Goal: Use online tool/utility: Utilize a website feature to perform a specific function

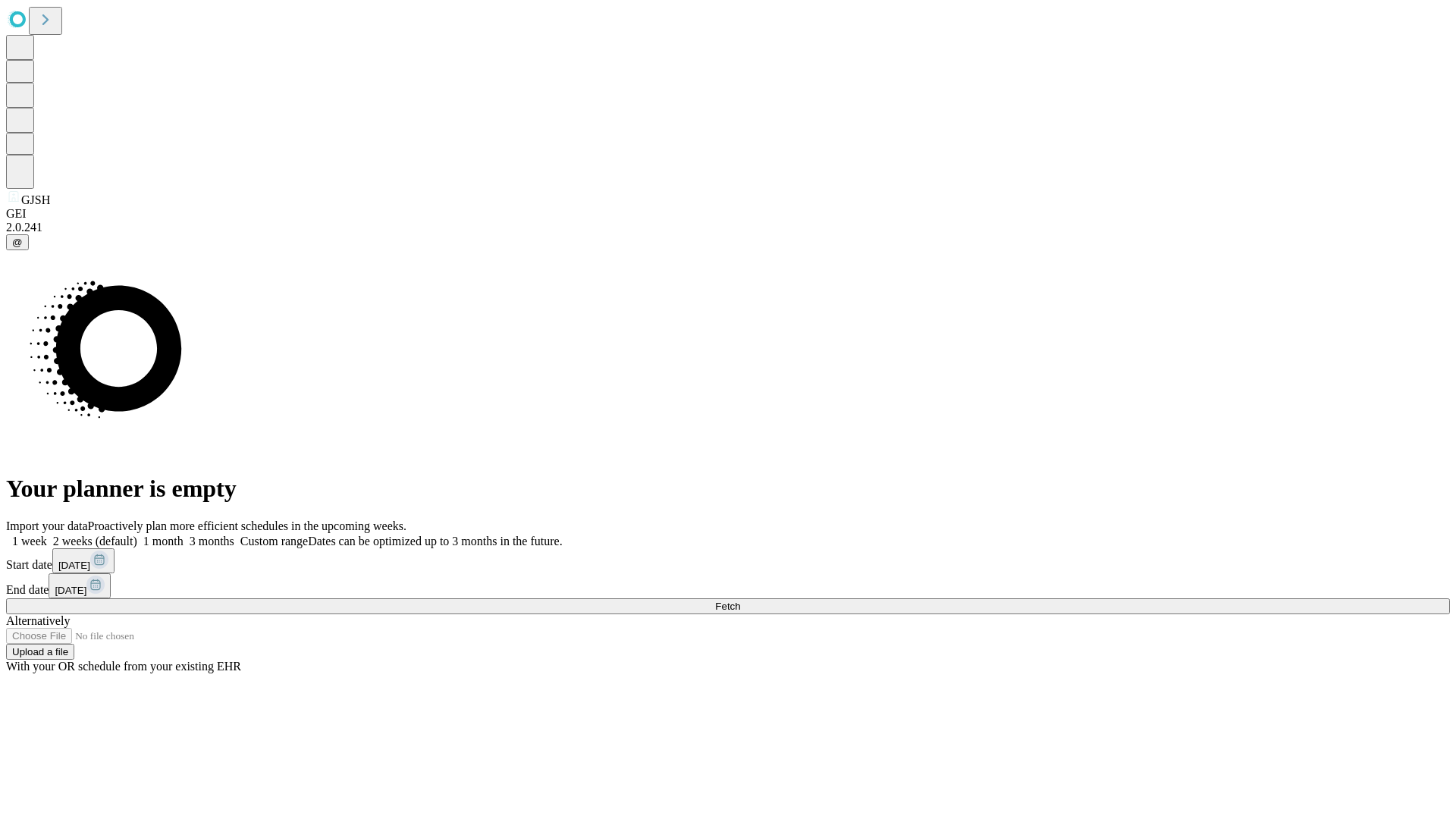
click at [740, 600] on span "Fetch" at bounding box center [728, 606] width 25 height 12
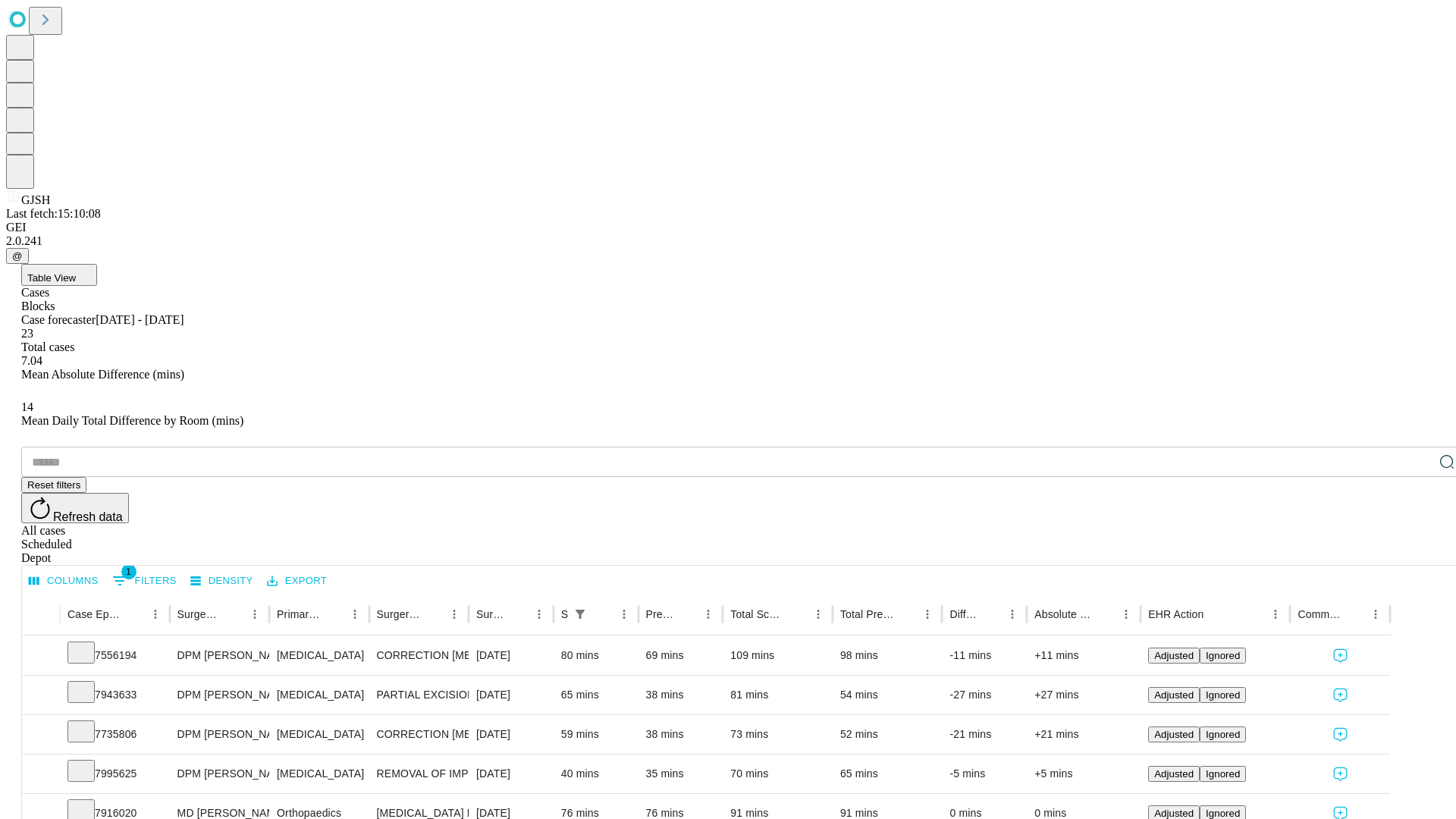
click at [76, 272] on span "Table View" at bounding box center [51, 278] width 49 height 12
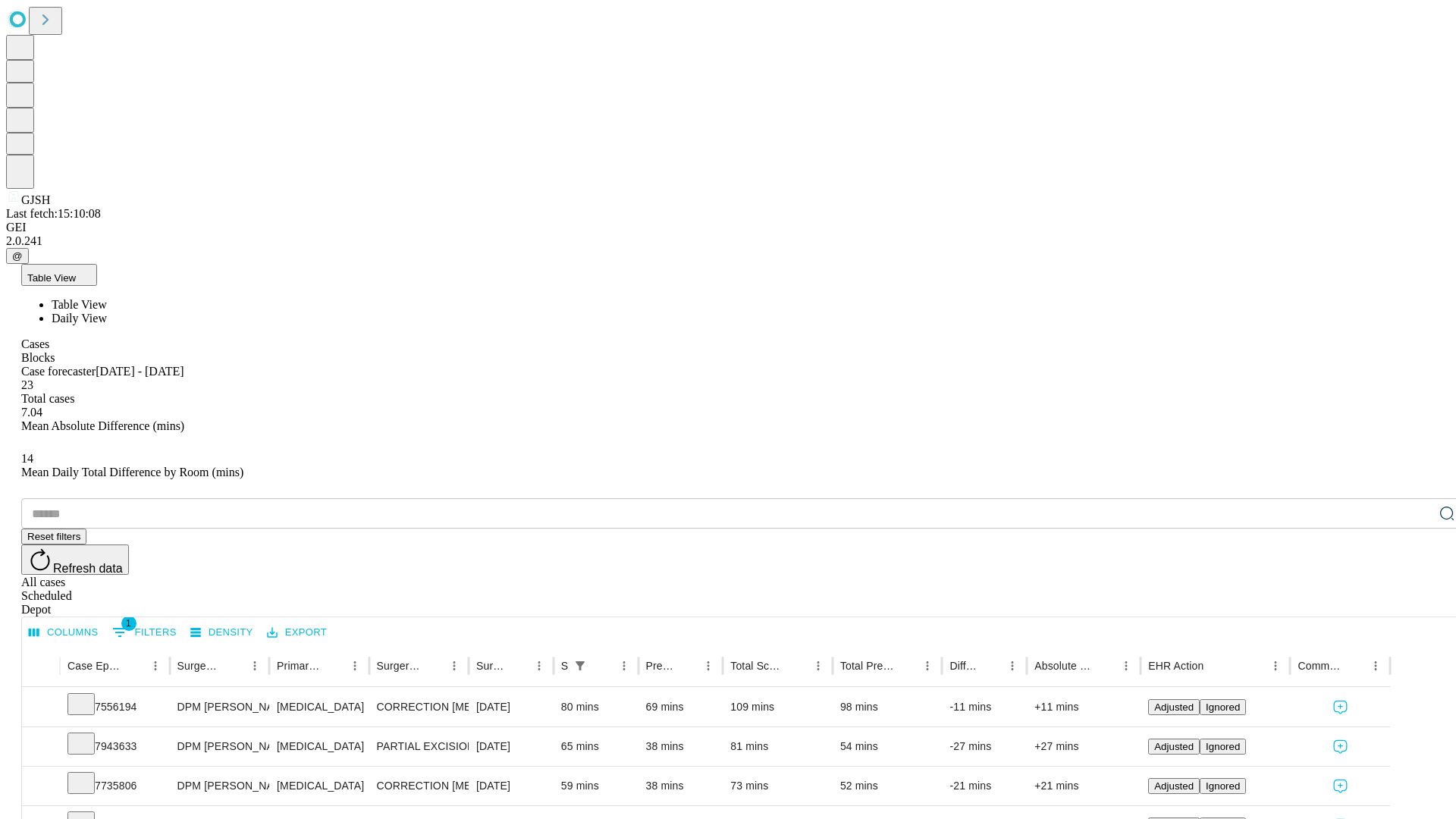
click at [107, 312] on span "Daily View" at bounding box center [80, 317] width 56 height 12
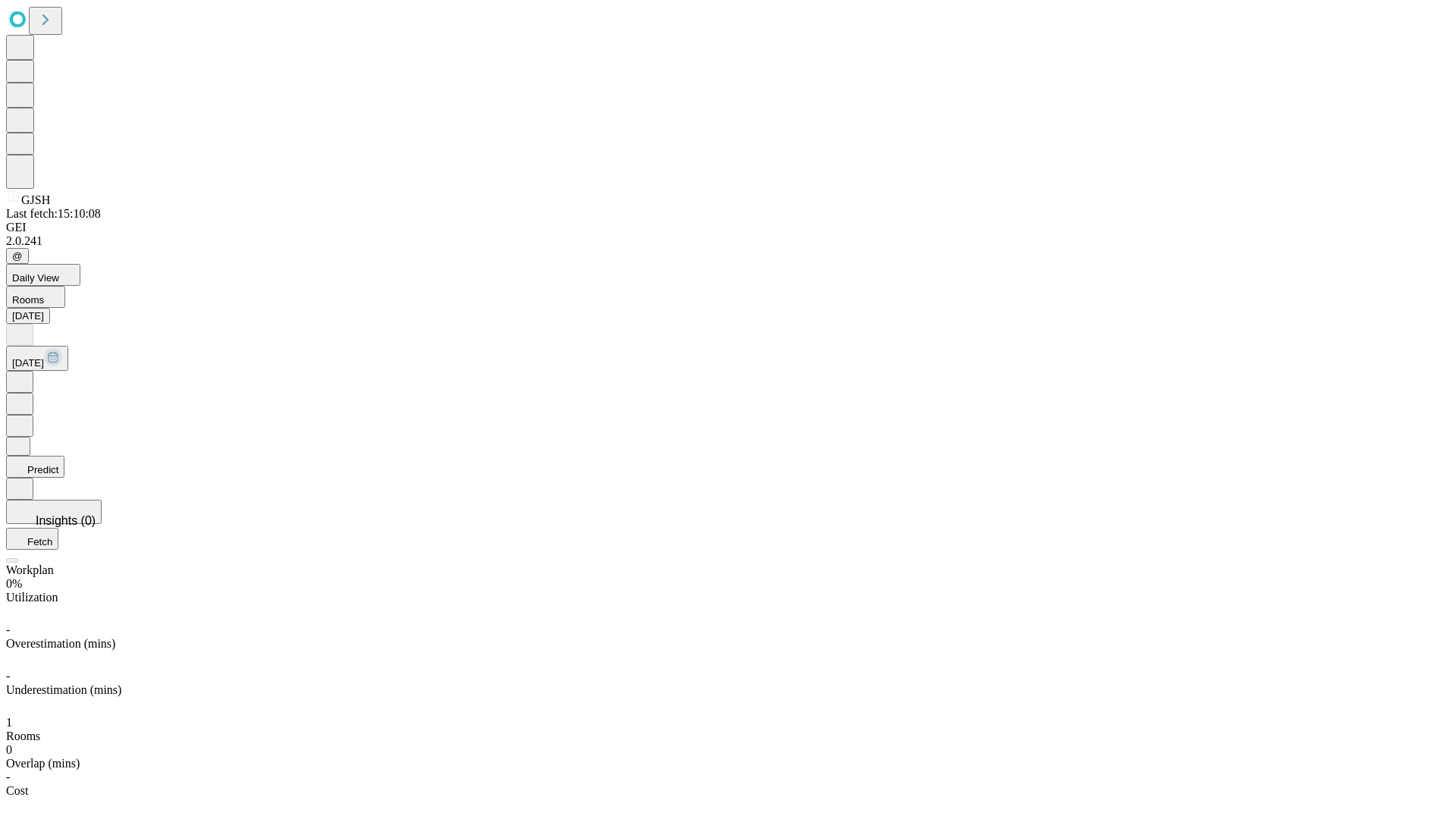
click at [64, 456] on button "Predict" at bounding box center [35, 466] width 59 height 22
